Goal: Task Accomplishment & Management: Manage account settings

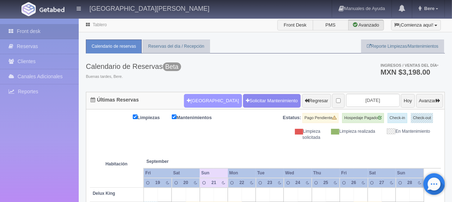
click at [206, 101] on button "[GEOGRAPHIC_DATA]" at bounding box center [213, 101] width 58 height 14
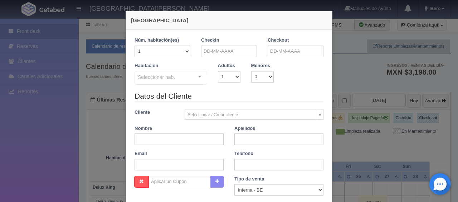
checkbox input "false"
click at [203, 54] on input "text" at bounding box center [229, 50] width 56 height 11
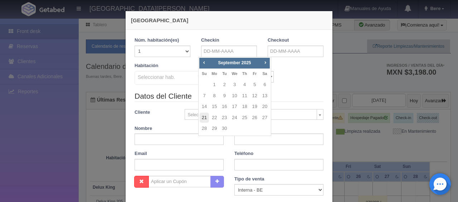
click at [204, 117] on link "21" at bounding box center [204, 117] width 9 height 10
type input "21-09-2025"
checkbox input "false"
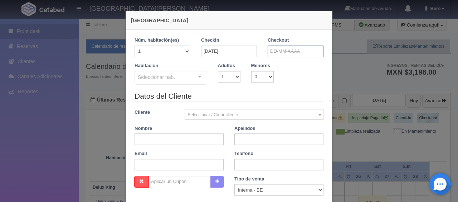
click at [268, 56] on input "text" at bounding box center [296, 50] width 56 height 11
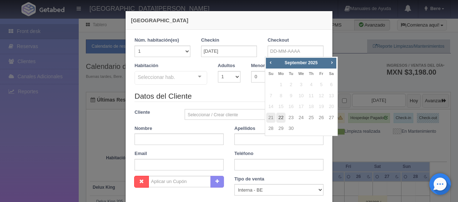
click at [277, 118] on link "22" at bounding box center [280, 117] width 9 height 10
type input "22-09-2025"
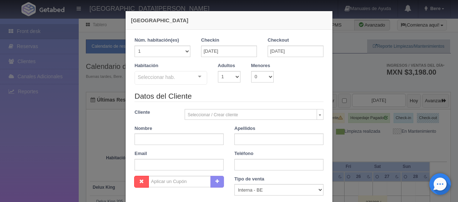
checkbox input "false"
click at [187, 140] on input "text" at bounding box center [179, 138] width 89 height 11
paste input "juan F manzo"
drag, startPoint x: 149, startPoint y: 138, endPoint x: 168, endPoint y: 138, distance: 18.6
click at [168, 138] on input "juan F manzo" at bounding box center [179, 138] width 89 height 11
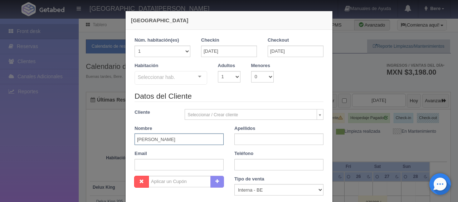
type input "juan F manzo"
click at [259, 135] on input "text" at bounding box center [279, 138] width 89 height 11
paste input "manzo"
type input "manzo"
click at [193, 138] on input "juan F manzo" at bounding box center [179, 138] width 89 height 11
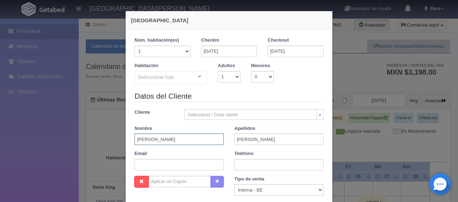
click at [192, 138] on input "juan F manzo" at bounding box center [179, 138] width 89 height 11
type input "juan F"
click at [247, 187] on select "Correo Electronico Interna - BE Llamada OTA Externa Otro WALK IN" at bounding box center [279, 189] width 89 height 11
select select "extota"
click at [235, 184] on select "Correo Electronico Interna - BE Llamada OTA Externa Otro WALK IN" at bounding box center [279, 189] width 89 height 11
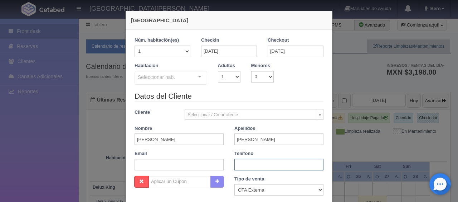
click at [247, 164] on input "text" at bounding box center [279, 164] width 89 height 11
click at [196, 165] on input "text" at bounding box center [179, 164] width 89 height 11
paste input "jmanzo.570628@guest.booking.com"
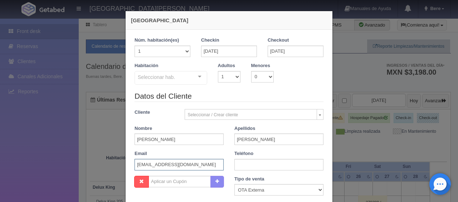
type input "jmanzo.570628@guest.booking.com"
click at [229, 79] on select "1 2 3 4 5 6 7 8 9 10" at bounding box center [229, 76] width 23 height 11
select select "2"
click at [218, 71] on select "1 2 3 4 5 6 7 8 9 10" at bounding box center [229, 76] width 23 height 11
click at [182, 78] on div "Seleccionar hab." at bounding box center [171, 78] width 73 height 14
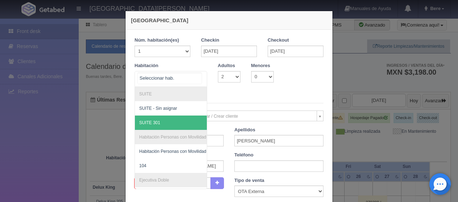
scroll to position [107, 0]
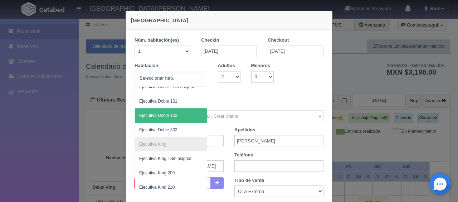
click at [176, 112] on span "Ejecutiva Doble 103" at bounding box center [195, 115] width 120 height 14
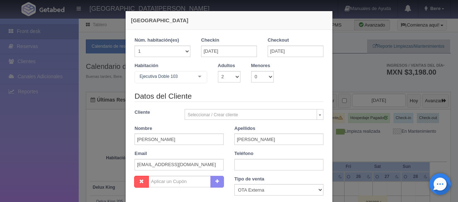
checkbox input "false"
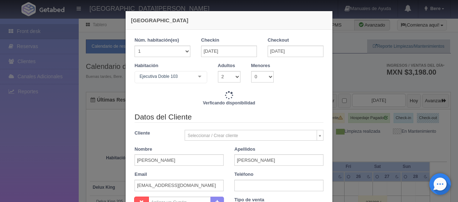
type input "1549.00"
checkbox input "false"
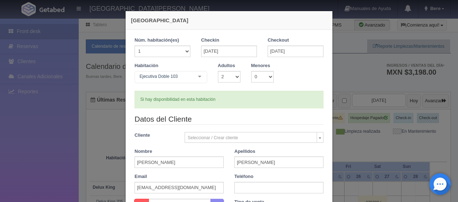
scroll to position [36, 0]
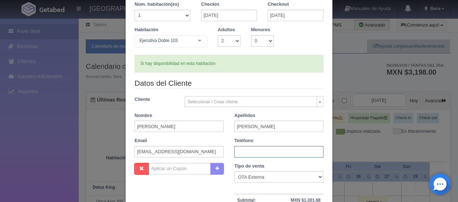
click at [242, 147] on input "text" at bounding box center [279, 151] width 89 height 11
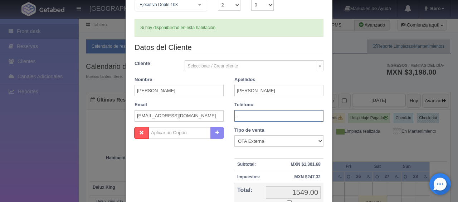
scroll to position [107, 0]
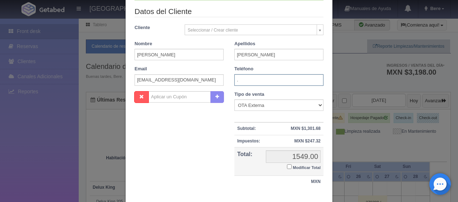
type input "."
click at [287, 163] on label "Modificar Total" at bounding box center [304, 167] width 34 height 8
click at [287, 164] on input "Modificar Total" at bounding box center [289, 166] width 5 height 5
checkbox input "true"
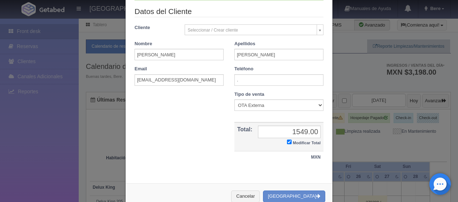
click at [287, 165] on div "Nombre Cupón : Descuentos : Tipo de venta Correo Electronico Interna - BE Llama…" at bounding box center [229, 130] width 200 height 79
drag, startPoint x: 286, startPoint y: 131, endPoint x: 319, endPoint y: 131, distance: 32.6
click at [319, 131] on td "1549.00 1549.00 Modificar Total" at bounding box center [289, 136] width 68 height 29
type input "1554.23"
click at [301, 196] on button "[GEOGRAPHIC_DATA]" at bounding box center [294, 196] width 62 height 12
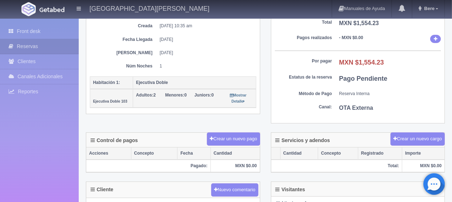
scroll to position [143, 0]
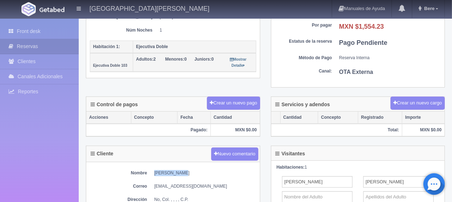
drag, startPoint x: 154, startPoint y: 173, endPoint x: 190, endPoint y: 171, distance: 36.2
click at [190, 171] on dl "Nombre juan F manzo" at bounding box center [173, 173] width 167 height 6
copy dd "juan F manzo"
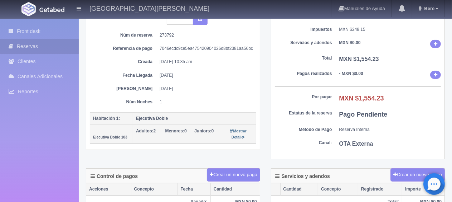
scroll to position [36, 0]
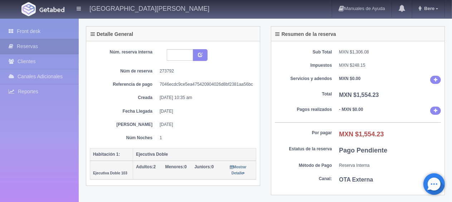
click at [222, 121] on dd "22-09-2025" at bounding box center [205, 124] width 91 height 6
click at [59, 28] on link "Front desk" at bounding box center [39, 31] width 79 height 15
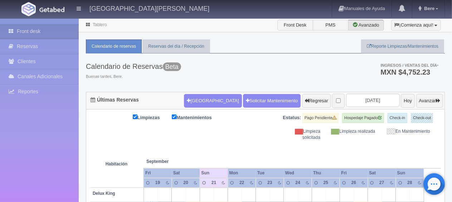
click at [232, 123] on div "Limpiezas Mantenimientos Estatus: Pago Pendiente Hospedaje Pagado Check-in Chec…" at bounding box center [265, 127] width 351 height 28
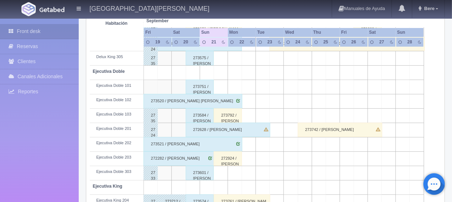
scroll to position [107, 0]
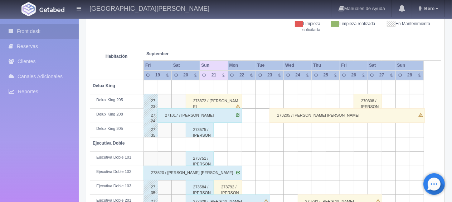
click at [202, 129] on div "273575 / [PERSON_NAME] ." at bounding box center [200, 129] width 28 height 14
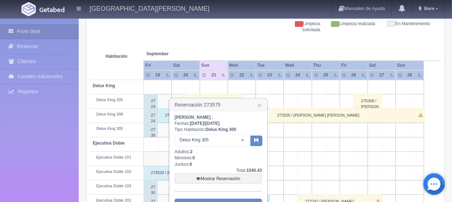
scroll to position [215, 0]
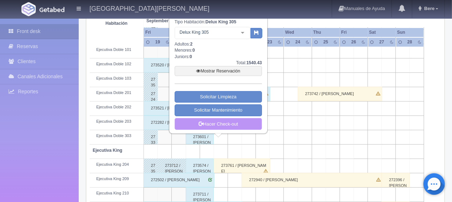
click at [235, 126] on link "Hacer Check-out" at bounding box center [218, 124] width 87 height 12
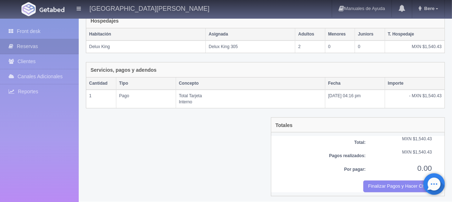
scroll to position [121, 0]
click at [375, 181] on button "Finalizar Pagos y Hacer Checkout" at bounding box center [397, 186] width 69 height 12
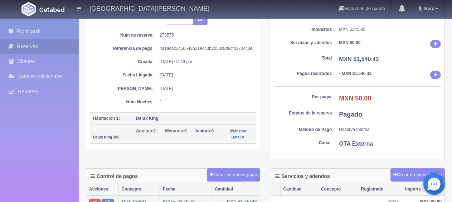
scroll to position [107, 0]
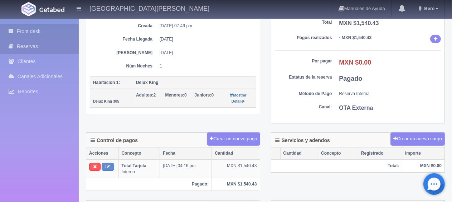
click at [55, 30] on link "Front desk" at bounding box center [39, 31] width 79 height 15
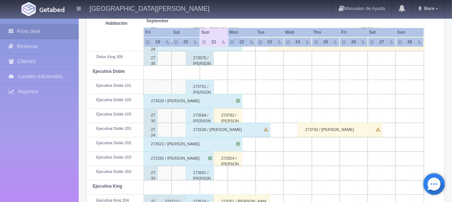
scroll to position [179, 0]
click at [199, 116] on div "273584 / [PERSON_NAME]" at bounding box center [200, 115] width 28 height 14
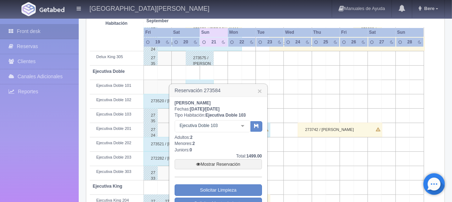
scroll to position [215, 0]
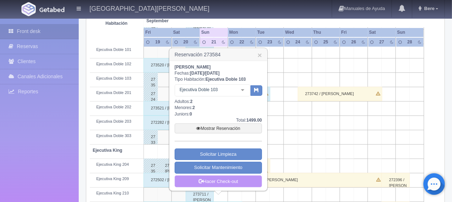
click at [246, 175] on link "Hacer Check-out" at bounding box center [218, 181] width 87 height 12
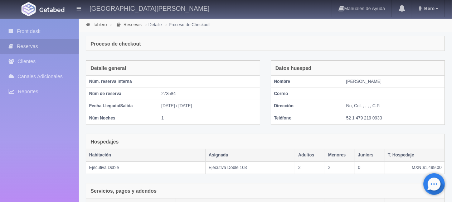
scroll to position [121, 0]
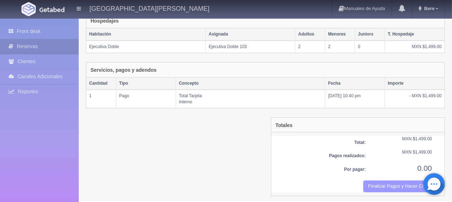
click at [407, 185] on button "Finalizar Pagos y Hacer Checkout" at bounding box center [397, 186] width 69 height 12
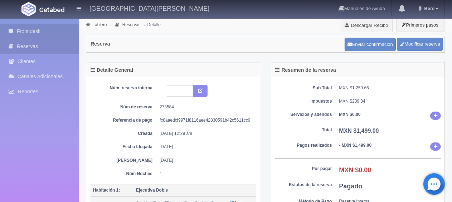
click at [18, 34] on link "Front desk" at bounding box center [39, 31] width 79 height 15
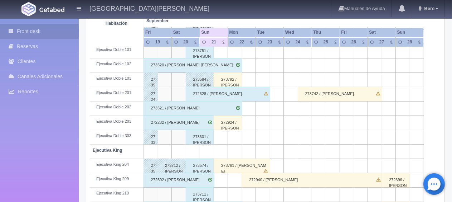
scroll to position [251, 0]
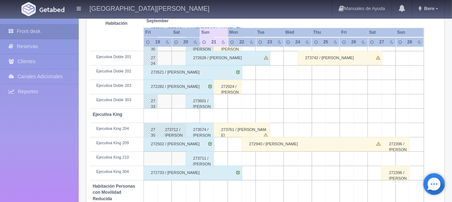
click at [169, 143] on div "272502 / Rogelio Tavares" at bounding box center [179, 144] width 71 height 14
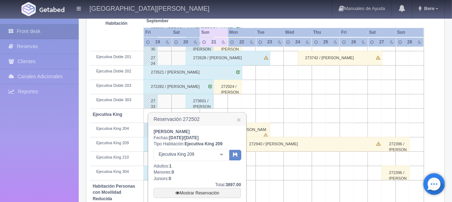
scroll to position [322, 0]
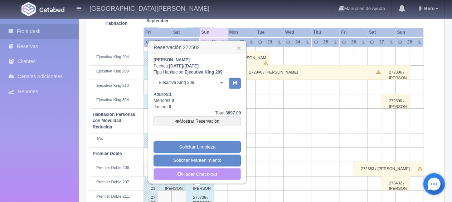
click at [196, 172] on link "Hacer Check-out" at bounding box center [197, 174] width 87 height 12
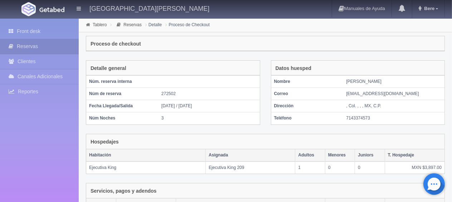
scroll to position [139, 0]
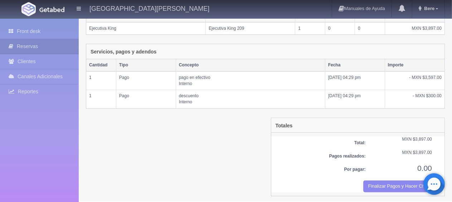
click at [376, 189] on div "Totales Tiempo de retraso -1 Horas Late Checkout: 0.00 Total: MXN $3,897.00 Pag…" at bounding box center [358, 156] width 174 height 78
click at [393, 180] on button "Finalizar Pagos y Hacer Checkout" at bounding box center [397, 186] width 69 height 12
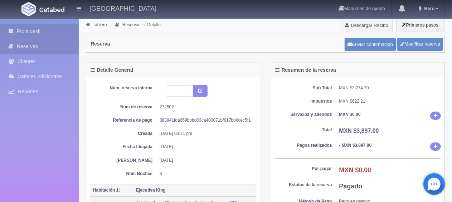
click at [14, 28] on icon at bounding box center [13, 31] width 8 height 7
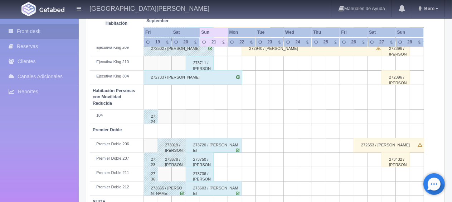
scroll to position [382, 0]
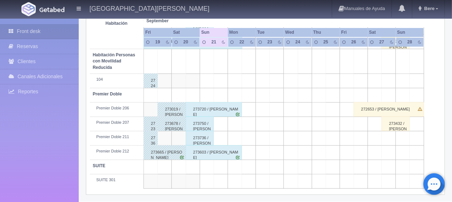
click at [198, 138] on div "273736 / Jorge Luis Corral Urbina" at bounding box center [200, 138] width 28 height 14
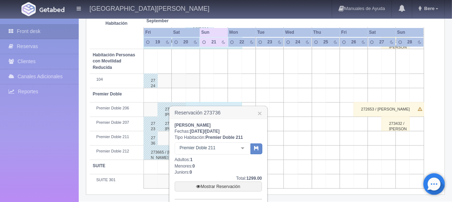
click at [257, 112] on h3 "Reservación 273736 ×" at bounding box center [218, 112] width 97 height 13
click at [261, 112] on link "×" at bounding box center [260, 113] width 4 height 8
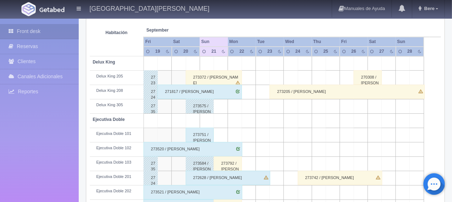
scroll to position [203, 0]
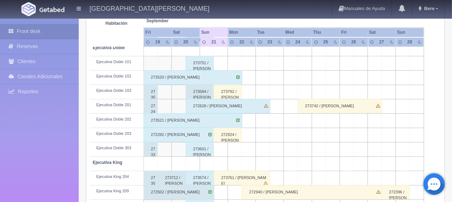
click at [198, 179] on div "273574 / Aurora Mota ." at bounding box center [200, 177] width 28 height 14
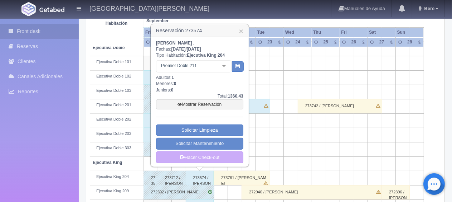
scroll to position [274, 0]
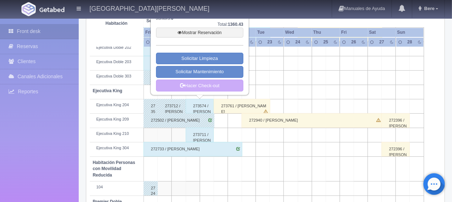
click at [210, 93] on div "Aurora Mota . Fechas: 2025-09-20 / 2025-09-21 Tipo Habitación: Ejecutiva King 2…" at bounding box center [199, 30] width 97 height 130
click at [210, 89] on link "Hacer Check-out" at bounding box center [199, 85] width 87 height 12
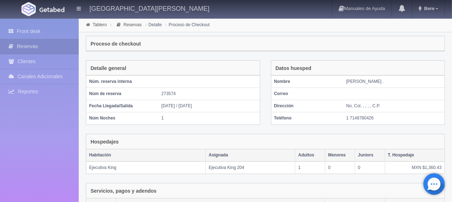
scroll to position [140, 0]
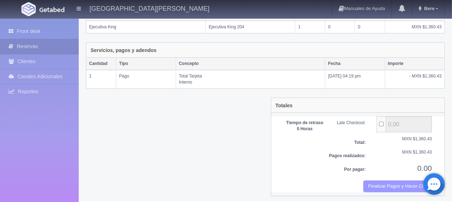
click at [382, 180] on button "Finalizar Pagos y Hacer Checkout" at bounding box center [397, 186] width 69 height 12
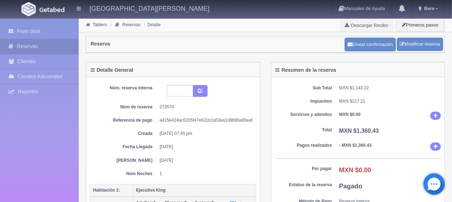
click at [51, 33] on link "Front desk" at bounding box center [39, 31] width 79 height 15
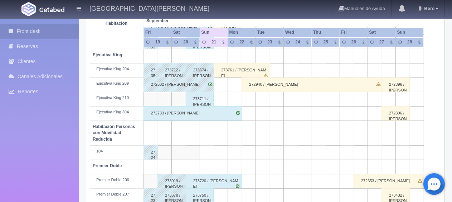
scroll to position [382, 0]
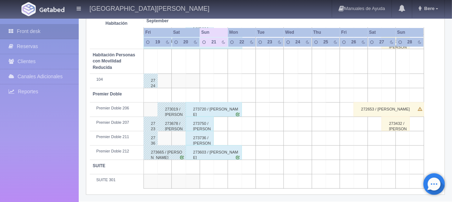
click at [199, 122] on div "273750 / Ana Cecilia Galván García" at bounding box center [200, 123] width 28 height 14
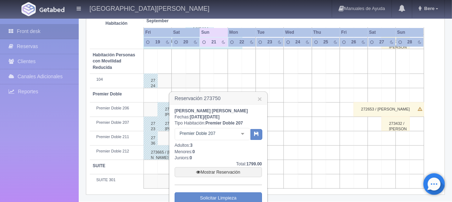
scroll to position [417, 0]
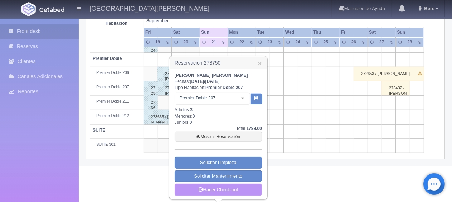
click at [232, 187] on link "Hacer Check-out" at bounding box center [218, 189] width 87 height 12
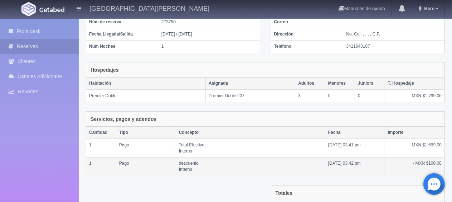
scroll to position [159, 0]
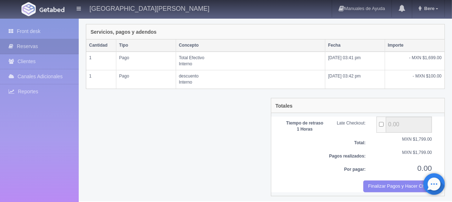
click at [380, 177] on div "Por pagar: 0.00" at bounding box center [358, 172] width 170 height 18
click at [378, 183] on button "Finalizar Pagos y Hacer Checkout" at bounding box center [397, 186] width 69 height 12
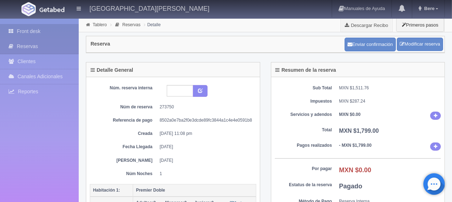
click at [49, 29] on link "Front desk" at bounding box center [39, 31] width 79 height 15
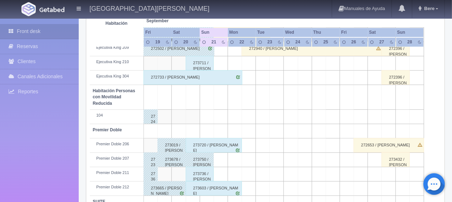
scroll to position [203, 0]
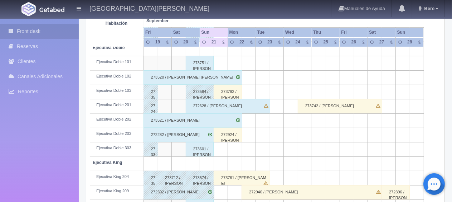
click at [198, 64] on div "273751 / [PERSON_NAME]" at bounding box center [200, 63] width 28 height 14
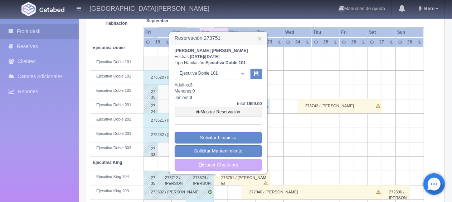
drag, startPoint x: 220, startPoint y: 165, endPoint x: 231, endPoint y: 172, distance: 13.0
click at [223, 167] on link "Hacer Check-out" at bounding box center [218, 165] width 87 height 12
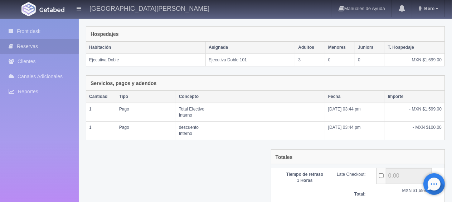
scroll to position [159, 0]
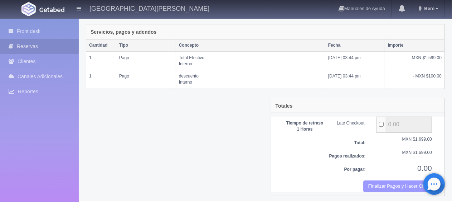
drag, startPoint x: 391, startPoint y: 185, endPoint x: 259, endPoint y: 25, distance: 207.8
click at [391, 185] on button "Finalizar Pagos y Hacer Checkout" at bounding box center [397, 186] width 69 height 12
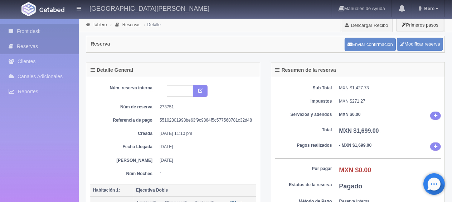
click at [20, 29] on link "Front desk" at bounding box center [39, 31] width 79 height 15
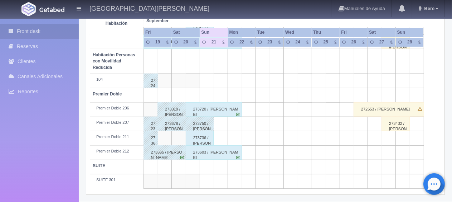
scroll to position [238, 0]
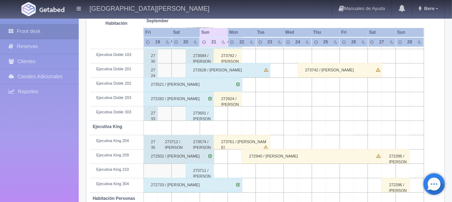
click at [174, 95] on div "272282 / [PERSON_NAME]" at bounding box center [179, 99] width 71 height 14
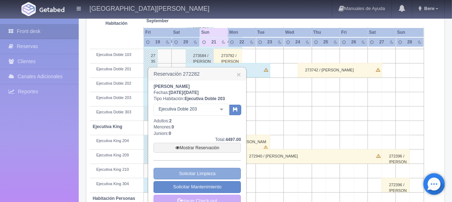
scroll to position [310, 0]
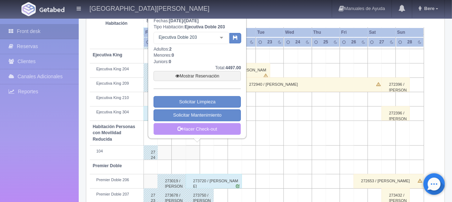
click at [218, 126] on link "Hacer Check-out" at bounding box center [197, 129] width 87 height 12
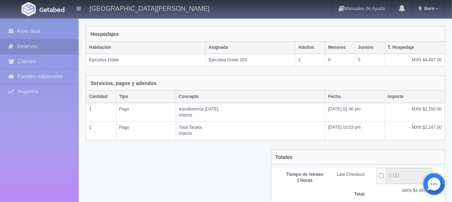
scroll to position [159, 0]
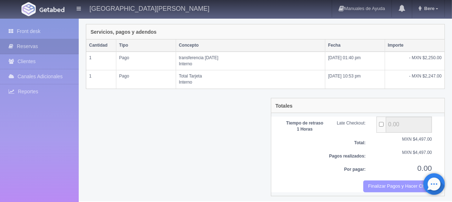
click at [392, 183] on button "Finalizar Pagos y Hacer Checkout" at bounding box center [397, 186] width 69 height 12
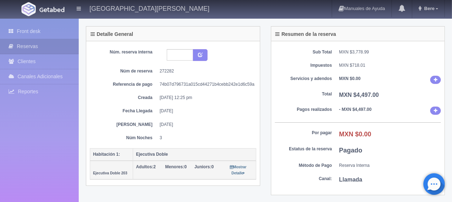
scroll to position [72, 0]
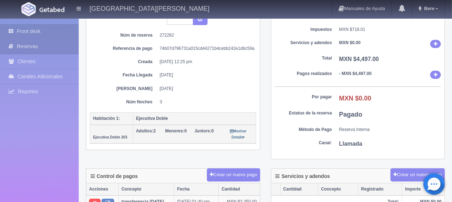
click at [35, 31] on link "Front desk" at bounding box center [39, 31] width 79 height 15
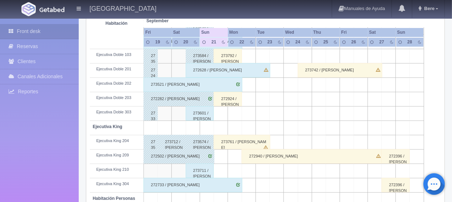
scroll to position [203, 0]
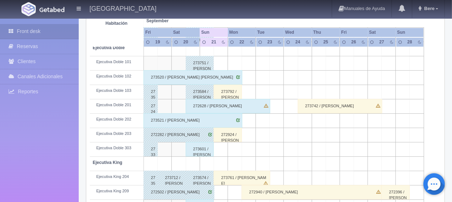
click at [226, 179] on div "273761 / [PERSON_NAME]" at bounding box center [242, 177] width 57 height 14
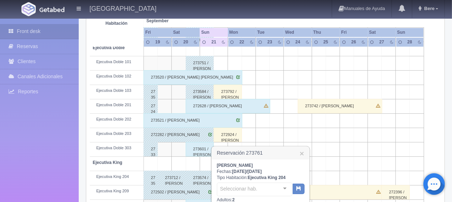
scroll to position [238, 0]
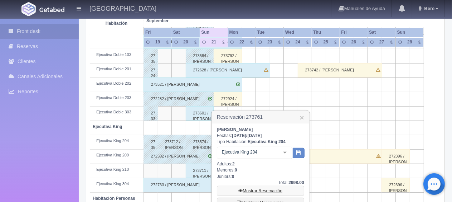
click at [244, 190] on link "Mostrar Reservación" at bounding box center [260, 190] width 87 height 10
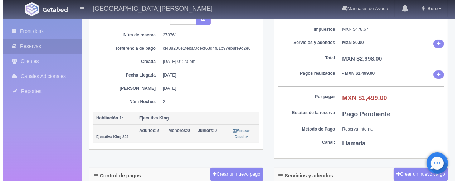
scroll to position [143, 0]
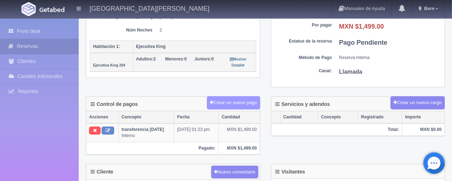
click at [222, 101] on button "Crear un nuevo pago" at bounding box center [233, 102] width 53 height 13
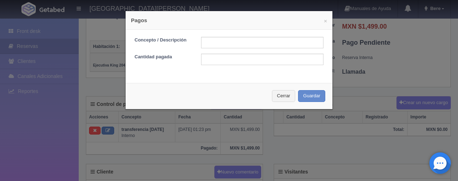
click at [223, 36] on div "Concepto / Descripción Cantidad pagada" at bounding box center [229, 54] width 207 height 48
click at [227, 43] on input "text" at bounding box center [262, 42] width 122 height 11
type input "Total Tarjeta"
click at [226, 57] on input "text" at bounding box center [262, 59] width 122 height 11
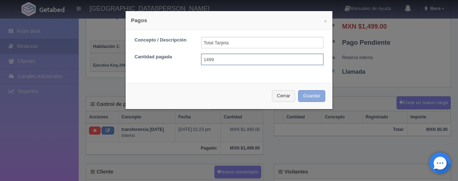
type input "1499"
click at [309, 95] on button "Guardar" at bounding box center [311, 96] width 27 height 12
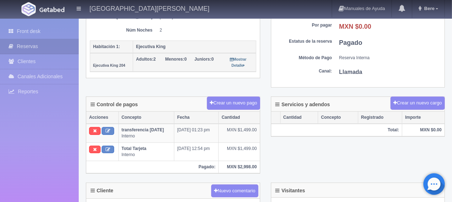
scroll to position [72, 0]
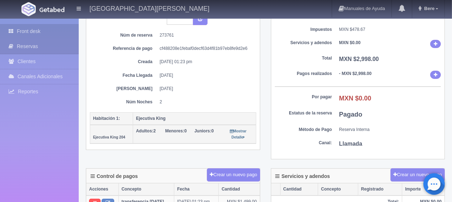
click at [49, 29] on link "Front desk" at bounding box center [39, 31] width 79 height 15
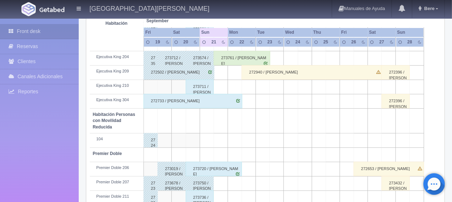
scroll to position [215, 0]
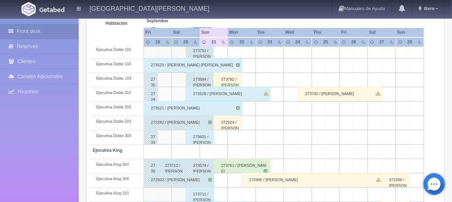
click at [198, 138] on div "273601 / Jose de Jesús Torres Valencia" at bounding box center [200, 137] width 28 height 14
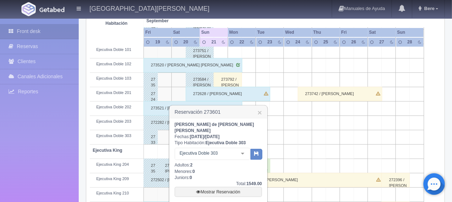
scroll to position [286, 0]
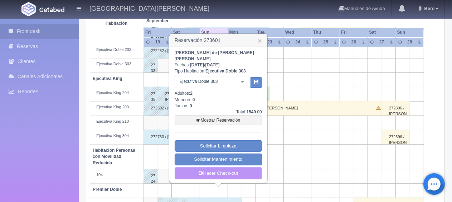
click at [202, 170] on icon at bounding box center [201, 172] width 5 height 5
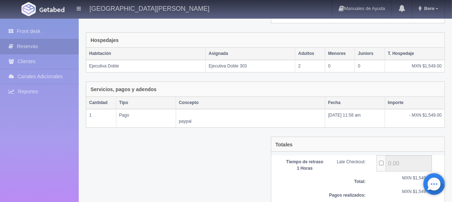
scroll to position [140, 0]
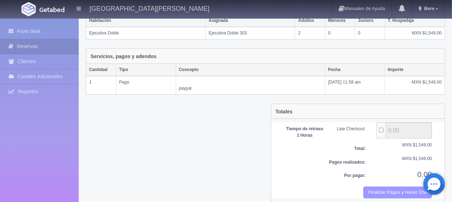
click at [382, 186] on button "Finalizar Pagos y Hacer Checkout" at bounding box center [397, 192] width 69 height 12
click at [374, 186] on button "Finalizar Pagos y Hacer Checkout" at bounding box center [397, 192] width 69 height 12
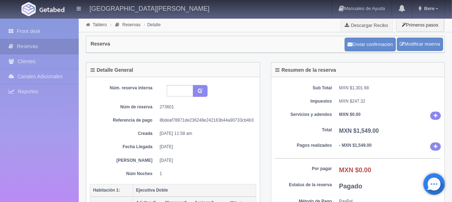
click at [5, 14] on div "[GEOGRAPHIC_DATA][PERSON_NAME] Manuales de Ayuda Actualizaciones recientes Bere…" at bounding box center [226, 9] width 452 height 18
click at [16, 28] on icon at bounding box center [13, 31] width 8 height 7
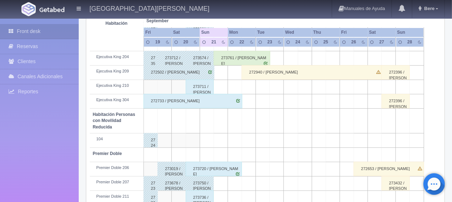
scroll to position [179, 0]
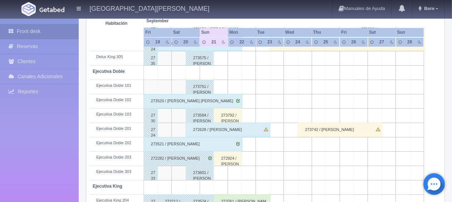
click at [229, 159] on div "272924 / [PERSON_NAME] [PERSON_NAME]" at bounding box center [228, 158] width 28 height 14
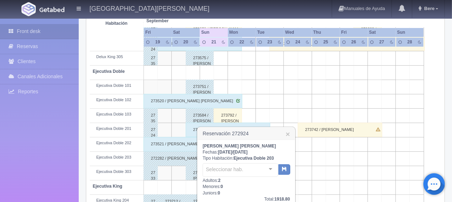
scroll to position [251, 0]
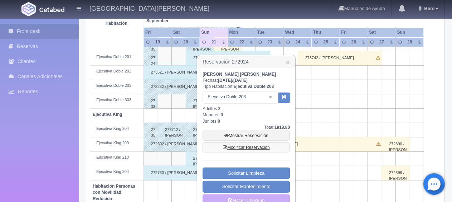
click at [240, 145] on link "Modificar Reservación" at bounding box center [246, 147] width 87 height 10
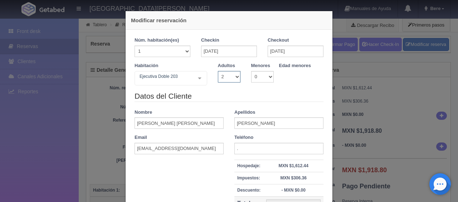
click at [220, 81] on select "1 2 3 4 5 6 7 8 9 10" at bounding box center [229, 76] width 23 height 11
select select "1"
click at [218, 71] on select "1 2 3 4 5 6 7 8 9 10" at bounding box center [229, 76] width 23 height 11
checkbox input "false"
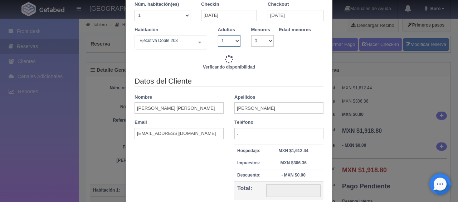
scroll to position [72, 0]
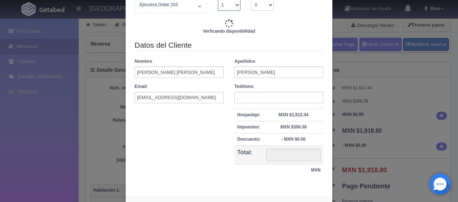
type input "1299.00"
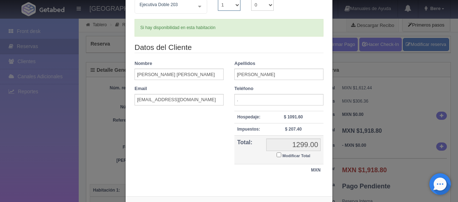
scroll to position [102, 0]
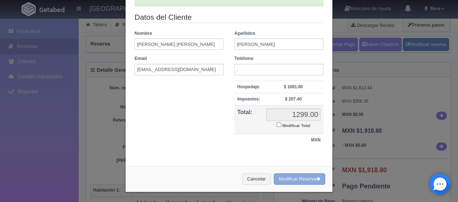
drag, startPoint x: 291, startPoint y: 176, endPoint x: 257, endPoint y: 19, distance: 160.5
click at [294, 177] on button "Modificar Reserva" at bounding box center [300, 179] width 52 height 12
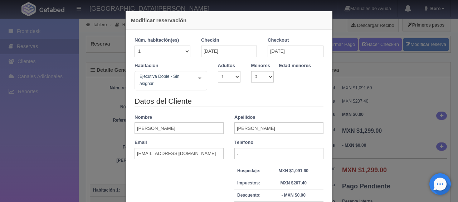
click at [59, 109] on div "Modificar reservación Núm. habitación(es) 1 2 3 4 5 6 7 8 9 10 11 12 13 14 15 1…" at bounding box center [229, 101] width 458 height 202
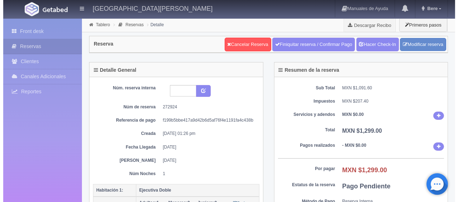
scroll to position [143, 0]
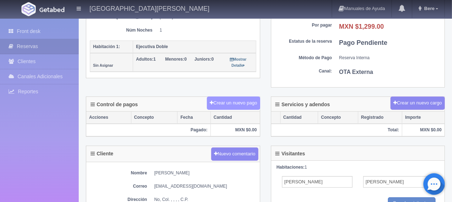
click at [221, 101] on button "Crear un nuevo pago" at bounding box center [233, 102] width 53 height 13
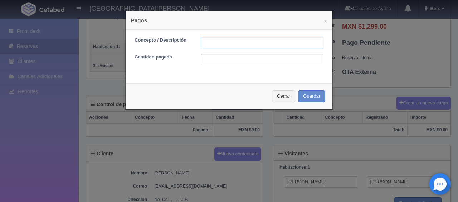
click at [221, 44] on input "text" at bounding box center [262, 42] width 122 height 11
type input "Total Tarjeta"
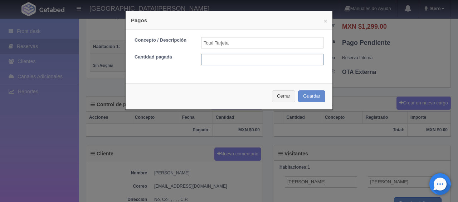
click at [206, 61] on input "text" at bounding box center [262, 59] width 122 height 11
type input "1299"
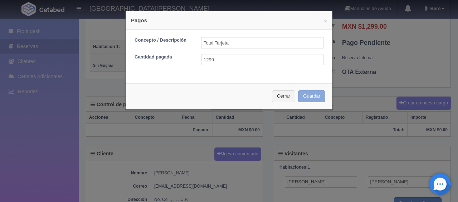
click at [307, 95] on button "Guardar" at bounding box center [311, 96] width 27 height 12
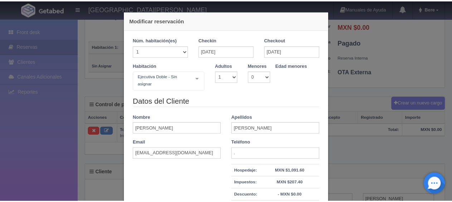
scroll to position [143, 0]
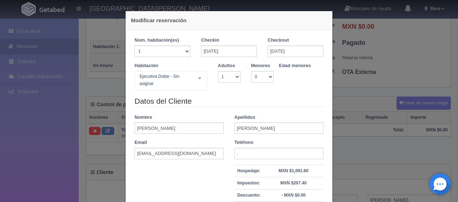
click at [39, 162] on div "Modificar reservación Núm. habitación(es) 1 2 3 4 5 6 7 8 9 10 11 12 13 14 15 1…" at bounding box center [229, 101] width 458 height 202
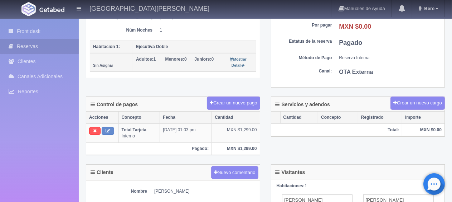
scroll to position [72, 0]
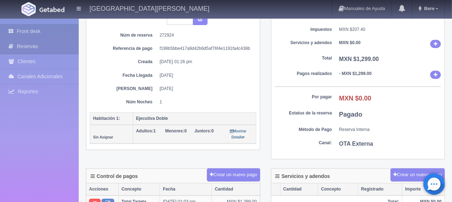
click at [42, 32] on link "Front desk" at bounding box center [39, 31] width 79 height 15
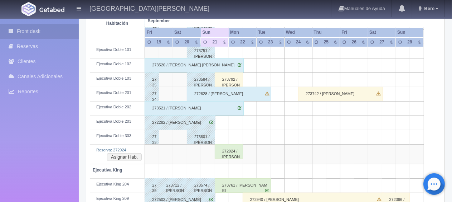
scroll to position [251, 0]
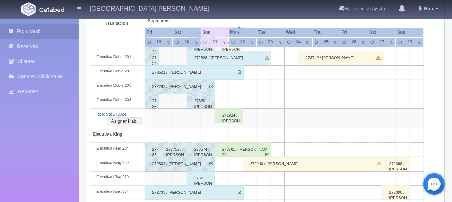
click at [233, 116] on div "272924 / [PERSON_NAME] [PERSON_NAME]" at bounding box center [229, 115] width 28 height 14
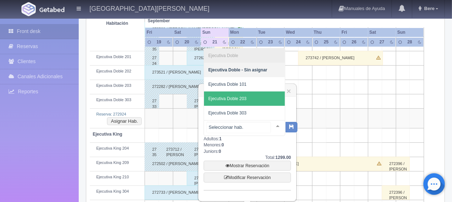
click at [254, 96] on span "Ejecutiva Doble 203" at bounding box center [244, 98] width 81 height 14
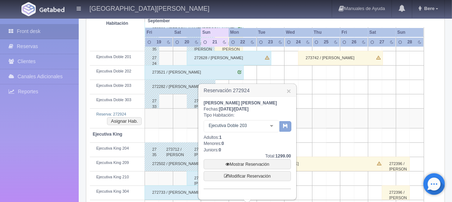
click at [287, 130] on button "button" at bounding box center [286, 126] width 12 height 11
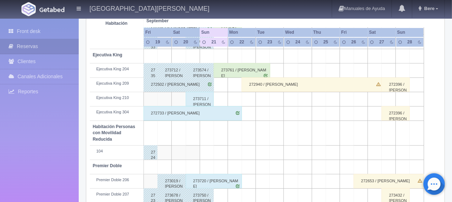
scroll to position [382, 0]
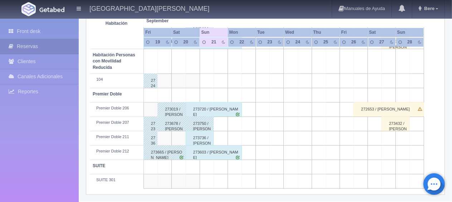
click at [200, 140] on div "273736 / [PERSON_NAME] [PERSON_NAME]" at bounding box center [200, 138] width 28 height 14
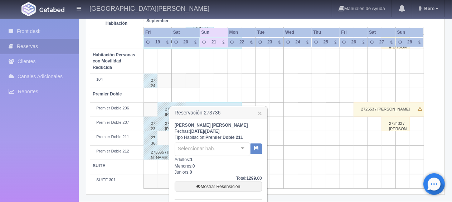
scroll to position [432, 0]
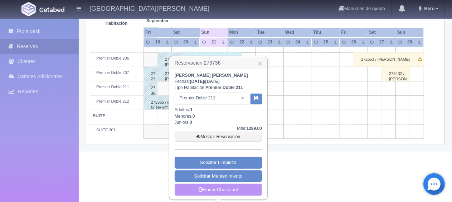
click at [212, 187] on link "Hacer Check-out" at bounding box center [218, 189] width 87 height 12
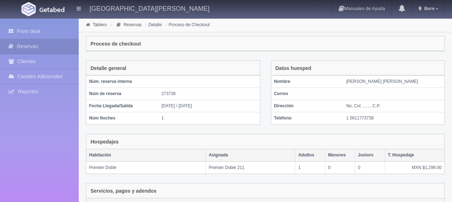
scroll to position [140, 0]
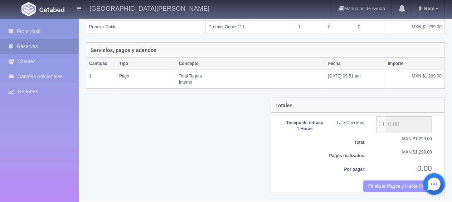
click at [385, 185] on button "Finalizar Pagos y Hacer Checkout" at bounding box center [397, 186] width 69 height 12
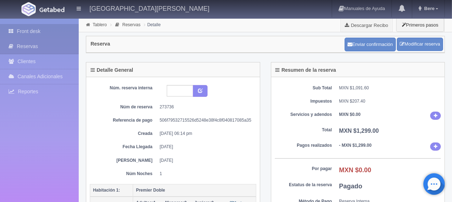
click at [20, 35] on link "Front desk" at bounding box center [39, 31] width 79 height 15
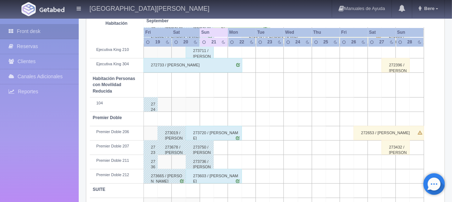
scroll to position [286, 0]
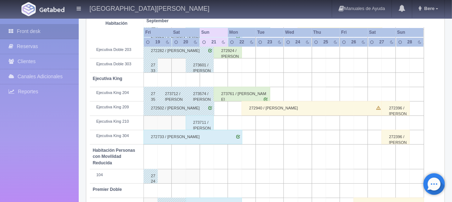
click at [200, 121] on div "273711 / [PERSON_NAME]" at bounding box center [200, 122] width 28 height 14
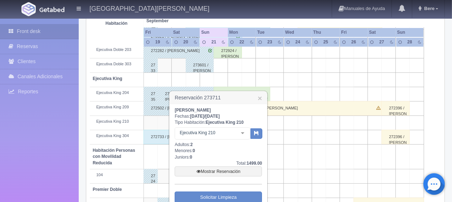
scroll to position [358, 0]
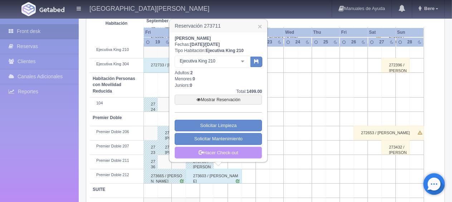
click at [221, 150] on link "Hacer Check-out" at bounding box center [218, 152] width 87 height 12
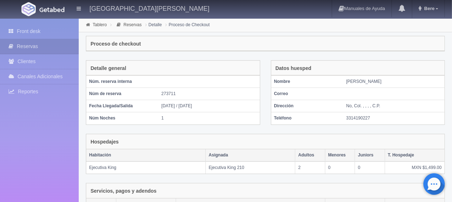
scroll to position [140, 0]
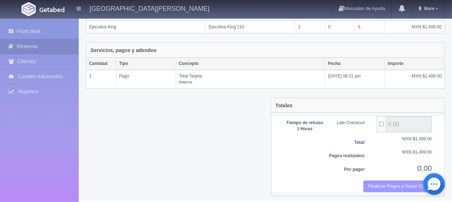
click at [381, 184] on button "Finalizar Pagos y Hacer Checkout" at bounding box center [397, 186] width 69 height 12
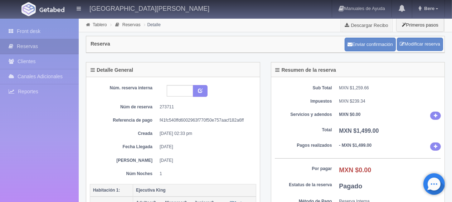
scroll to position [36, 0]
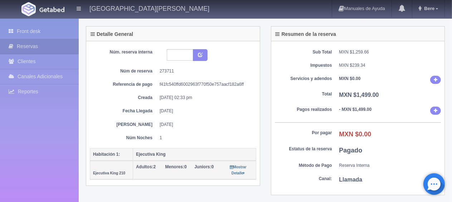
click at [62, 24] on div "Front desk Reservas Clientes Canales Adicionales [GEOGRAPHIC_DATA] Reportes Rep…" at bounding box center [39, 120] width 79 height 202
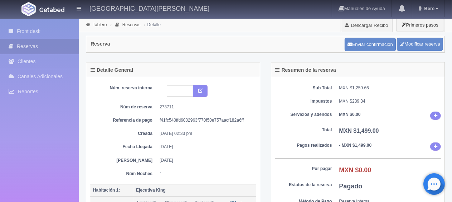
scroll to position [107, 0]
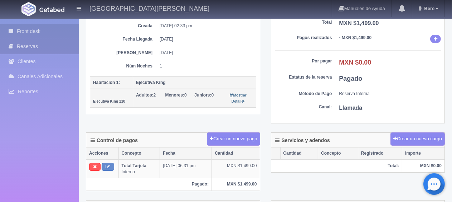
click at [36, 25] on link "Front desk" at bounding box center [39, 31] width 79 height 15
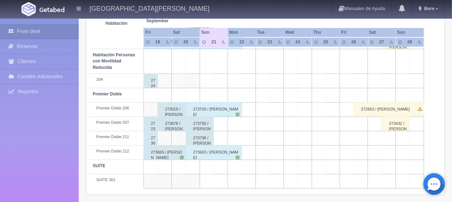
scroll to position [203, 0]
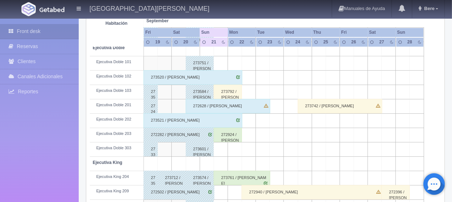
click at [231, 134] on div "272924 / [PERSON_NAME] [PERSON_NAME]" at bounding box center [228, 134] width 28 height 14
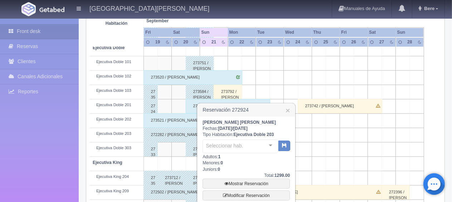
scroll to position [310, 0]
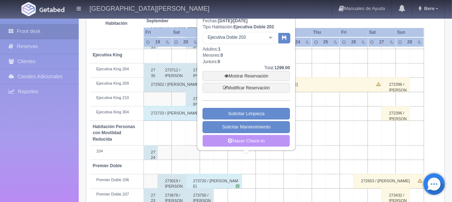
click at [246, 137] on link "Hacer Check-in" at bounding box center [246, 141] width 87 height 12
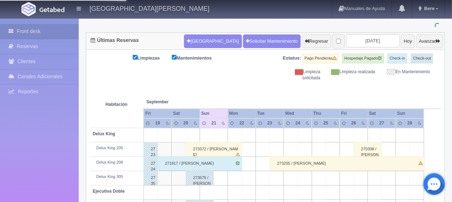
scroll to position [0, 0]
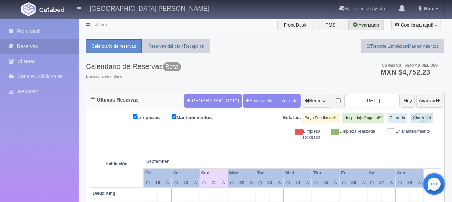
click at [272, 145] on th at bounding box center [263, 153] width 42 height 27
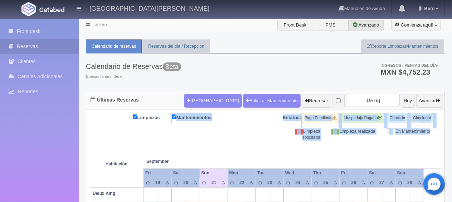
drag, startPoint x: 354, startPoint y: 136, endPoint x: 153, endPoint y: 115, distance: 201.7
click at [306, 170] on th "Wed" at bounding box center [298, 173] width 28 height 10
drag, startPoint x: 449, startPoint y: 133, endPoint x: 150, endPoint y: 132, distance: 298.3
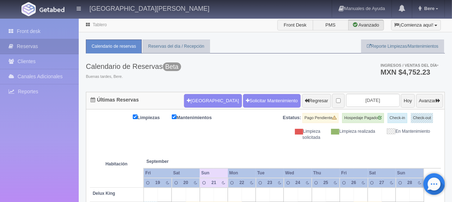
click at [251, 150] on th at bounding box center [263, 153] width 42 height 27
click at [251, 64] on div "Calendario de Reservas Beta Buenas tardes, [GEOGRAPHIC_DATA]. Ingresos / Ventas…" at bounding box center [265, 72] width 359 height 38
drag, startPoint x: 365, startPoint y: 134, endPoint x: 162, endPoint y: 134, distance: 203.8
click at [164, 134] on div "Limpiezas Mantenimientos Estatus: Pago Pendiente Hospedaje Pagado Check-in Chec…" at bounding box center [265, 127] width 351 height 28
click at [245, 149] on th at bounding box center [263, 153] width 42 height 27
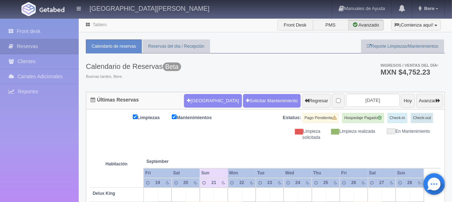
click at [274, 77] on div "Calendario de Reservas Beta Buenas tardes, [GEOGRAPHIC_DATA]. Ingresos / Ventas…" at bounding box center [265, 72] width 359 height 38
click at [191, 138] on div "Limpiezas Mantenimientos Estatus: Pago Pendiente Hospedaje Pagado Check-in Chec…" at bounding box center [265, 127] width 351 height 28
click at [398, 154] on th at bounding box center [389, 153] width 42 height 27
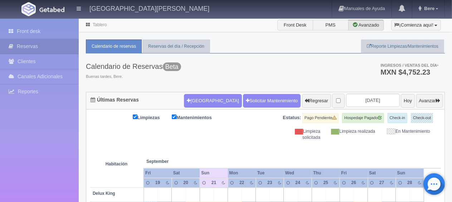
drag, startPoint x: 408, startPoint y: 153, endPoint x: 139, endPoint y: 137, distance: 270.1
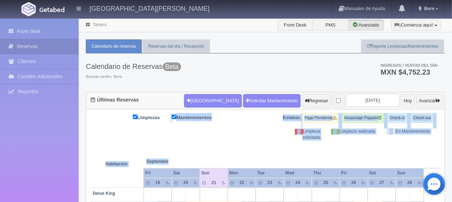
click at [257, 154] on th at bounding box center [263, 153] width 42 height 27
